Goal: Transaction & Acquisition: Download file/media

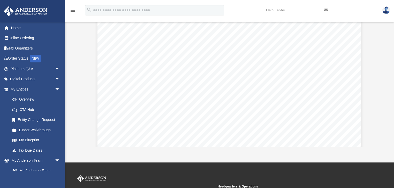
scroll to position [114, 293]
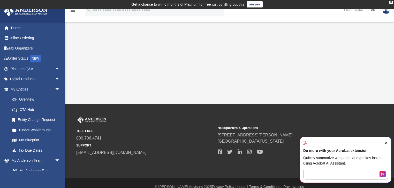
click at [384, 143] on icon "Close Acrobat AI Assistant Dialog" at bounding box center [385, 143] width 2 height 2
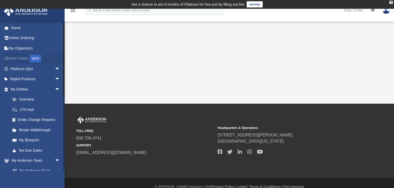
click at [25, 58] on link "Order Status NEW" at bounding box center [36, 58] width 64 height 11
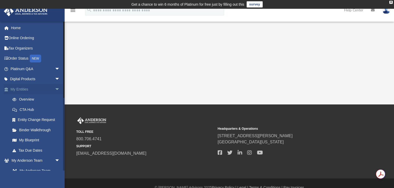
click at [55, 88] on span "arrow_drop_down" at bounding box center [60, 89] width 10 height 11
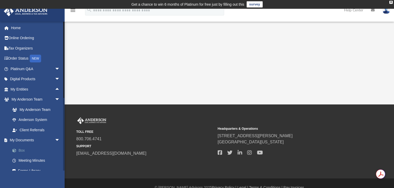
click at [32, 149] on link "Box" at bounding box center [37, 150] width 60 height 10
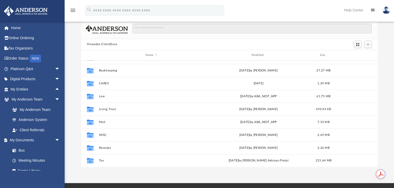
scroll to position [83, 0]
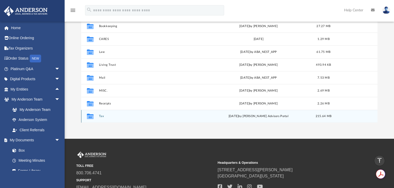
click at [97, 115] on div "Collaborated Folder Tax [DATE] by [PERSON_NAME] Advisors Portal 215.64 MB" at bounding box center [229, 116] width 296 height 13
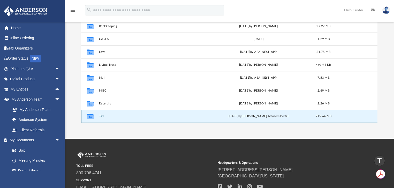
click at [99, 116] on button "Tax" at bounding box center [151, 116] width 105 height 3
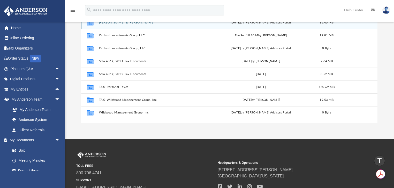
scroll to position [0, 0]
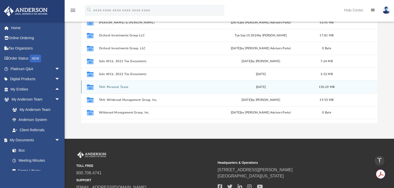
click at [112, 85] on button "TAX: Personal Taxes" at bounding box center [152, 86] width 106 height 3
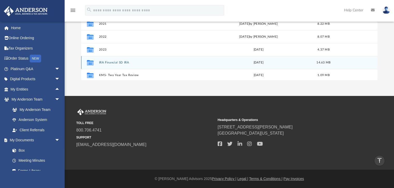
scroll to position [35, 0]
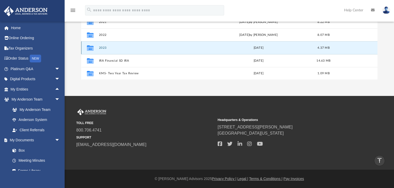
click at [101, 47] on button "2023" at bounding box center [151, 47] width 105 height 3
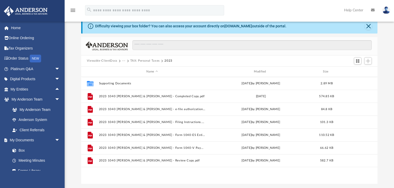
scroll to position [32, 0]
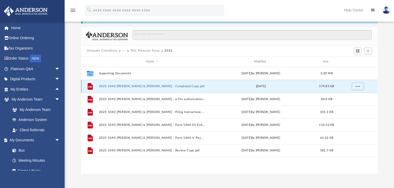
click at [121, 86] on button "2023 1040 [PERSON_NAME] & [PERSON_NAME] - Completed Copy.pdf" at bounding box center [152, 86] width 106 height 3
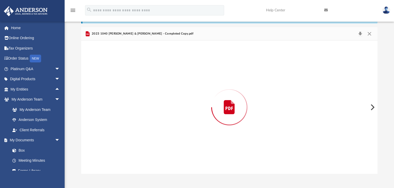
click at [121, 87] on div "Preview" at bounding box center [229, 107] width 296 height 133
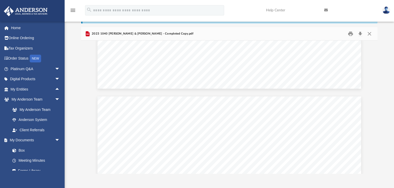
scroll to position [5454, 0]
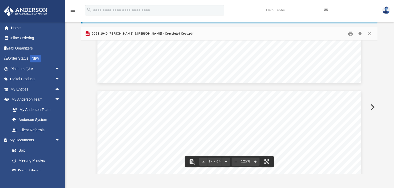
click at [174, 106] on span "2024" at bounding box center [184, 103] width 21 height 10
click at [361, 33] on button "Download" at bounding box center [359, 34] width 9 height 8
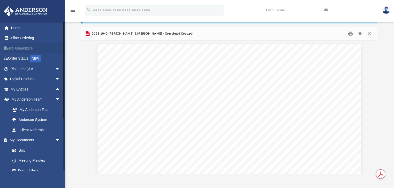
scroll to position [114, 293]
click at [23, 47] on link "Tax Organizers" at bounding box center [36, 48] width 64 height 10
